Goal: Find specific fact: Find contact information

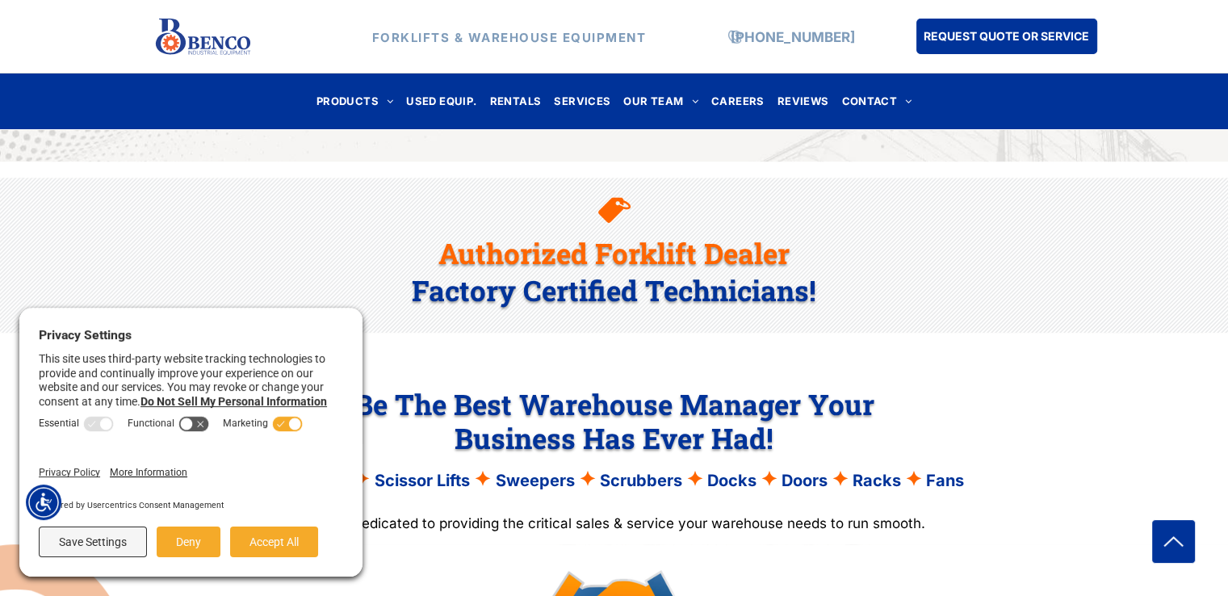
scroll to position [1262, 0]
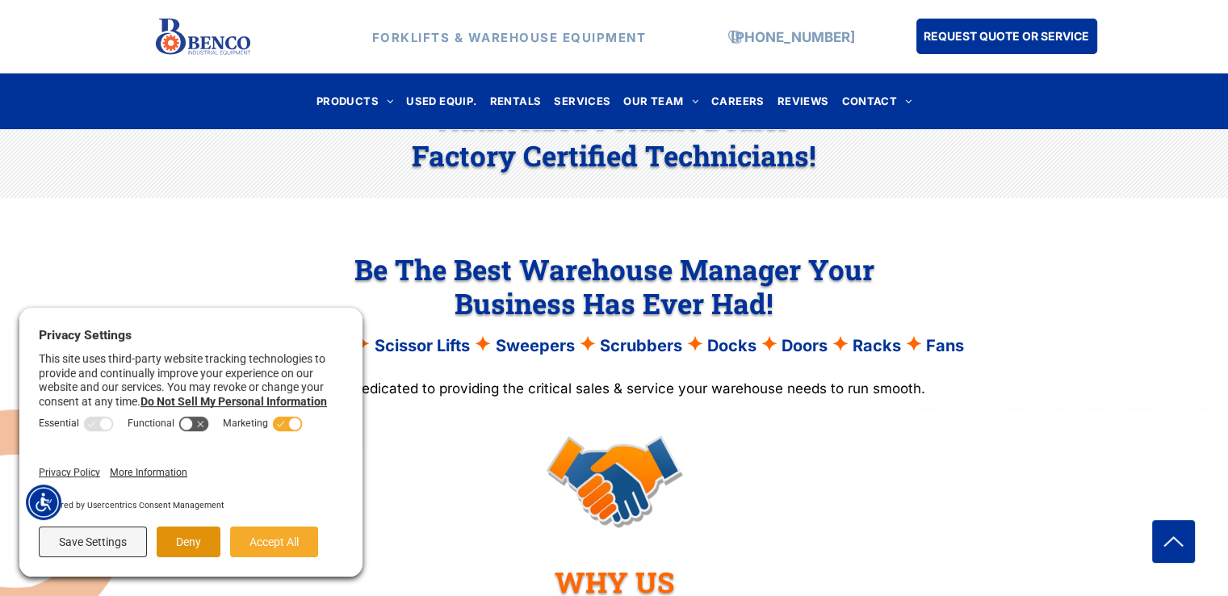
click at [206, 540] on button "Deny" at bounding box center [189, 541] width 64 height 31
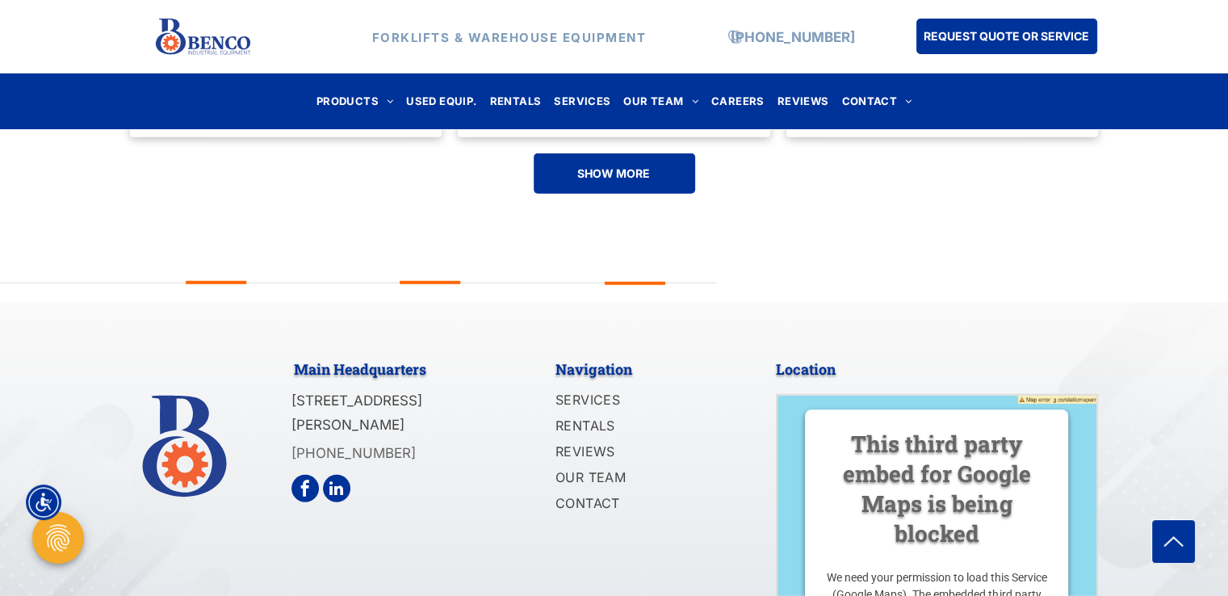
scroll to position [4007, 0]
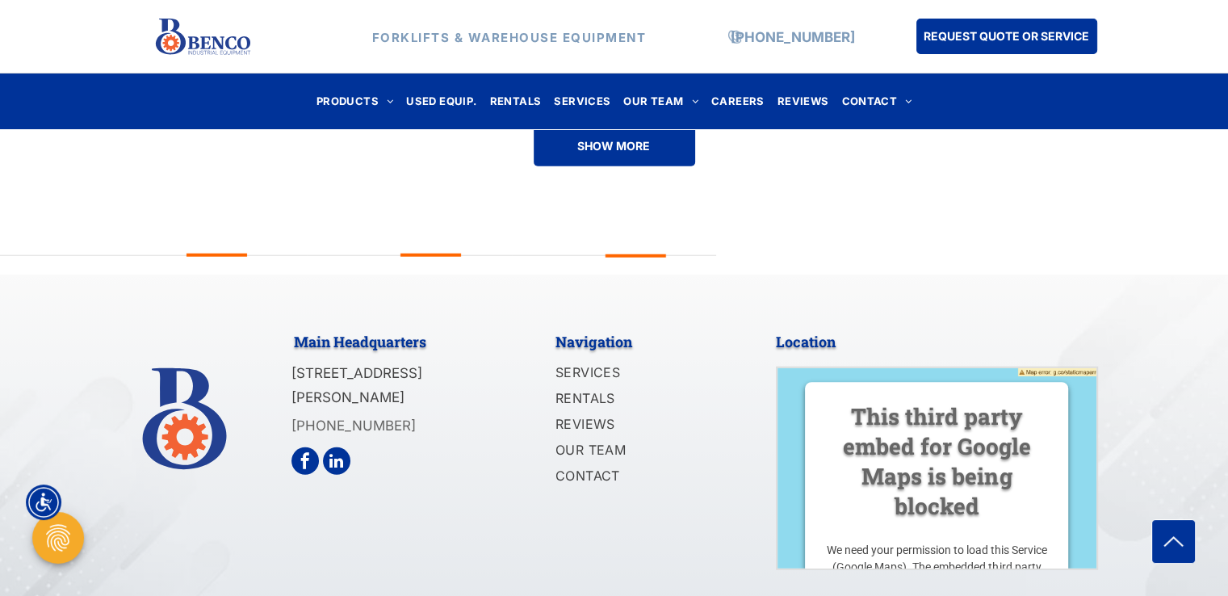
drag, startPoint x: 293, startPoint y: 327, endPoint x: 446, endPoint y: 345, distance: 153.6
click at [488, 361] on p "[STREET_ADDRESS][PERSON_NAME]" at bounding box center [391, 385] width 200 height 49
copy span "[STREET_ADDRESS][PERSON_NAME]"
